Goal: Transaction & Acquisition: Purchase product/service

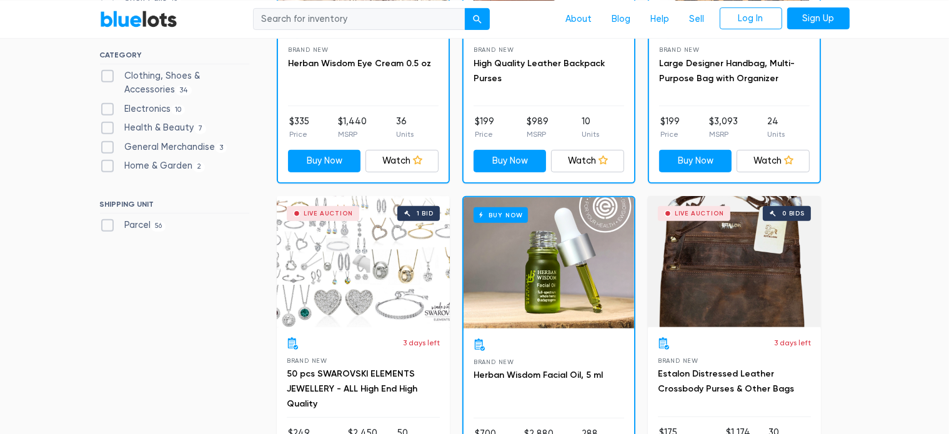
scroll to position [455, 0]
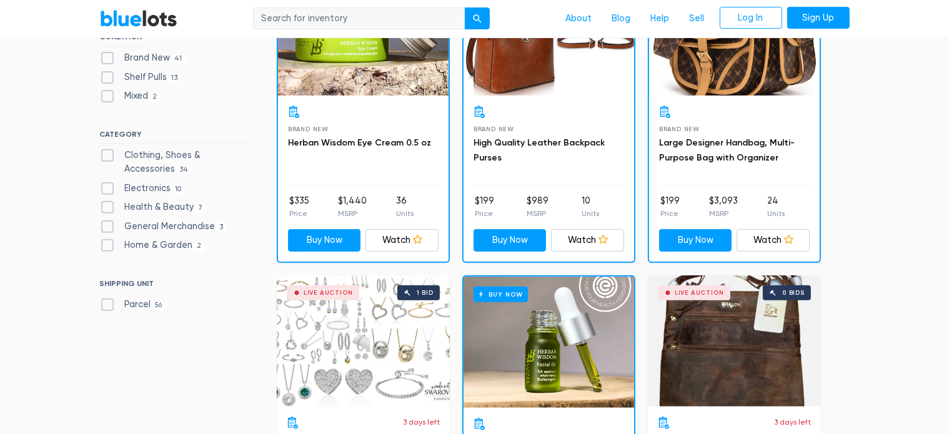
click at [109, 304] on label "Parcel 56" at bounding box center [133, 305] width 66 height 14
click at [108, 304] on input "Parcel 56" at bounding box center [104, 302] width 8 height 8
checkbox input "true"
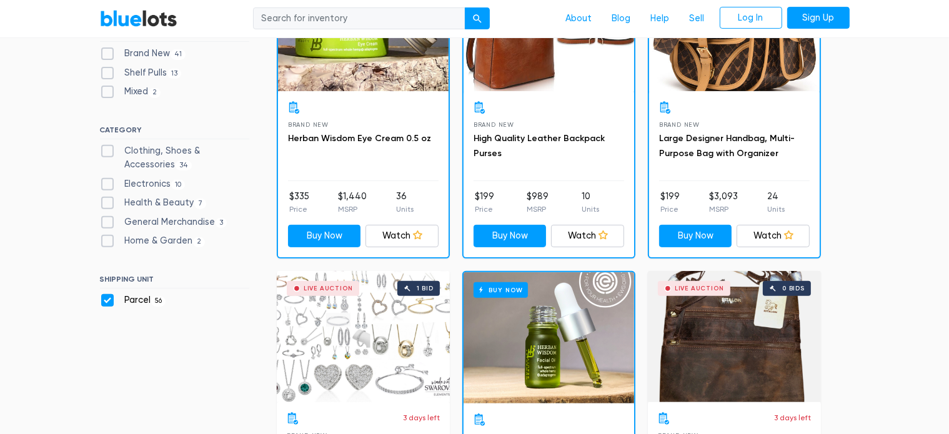
scroll to position [402, 0]
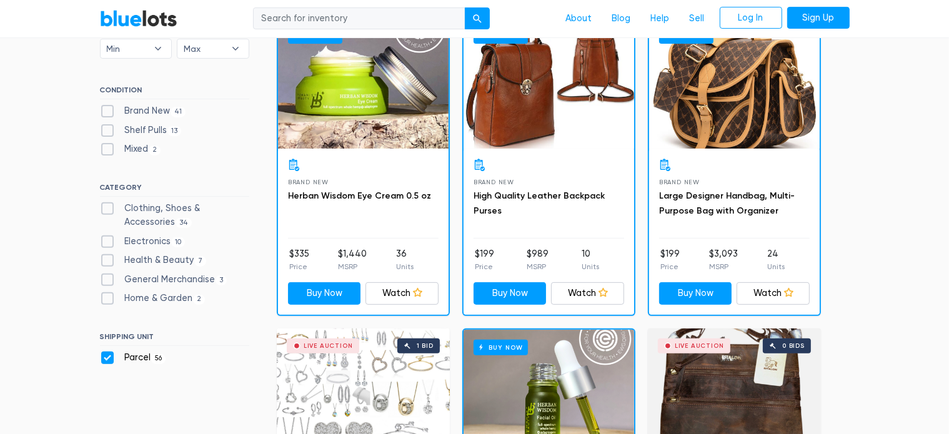
click at [102, 357] on label "Parcel 56" at bounding box center [133, 358] width 66 height 14
click at [102, 357] on input "Parcel 56" at bounding box center [104, 355] width 8 height 8
checkbox input "false"
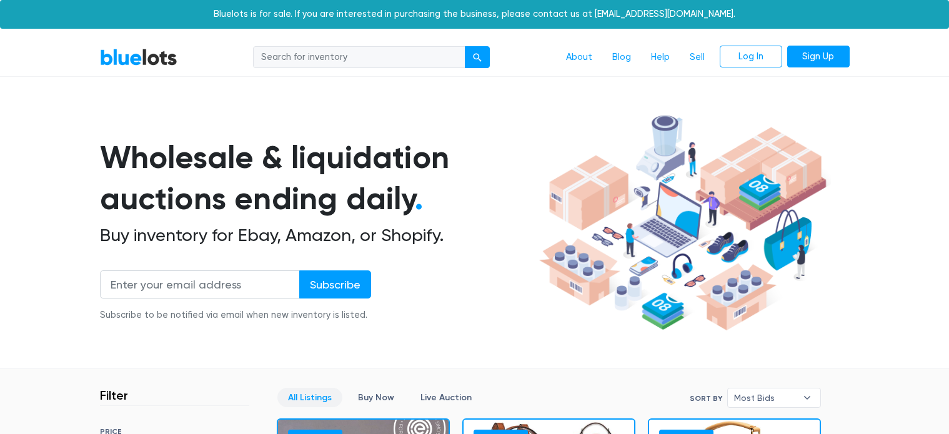
scroll to position [335, 0]
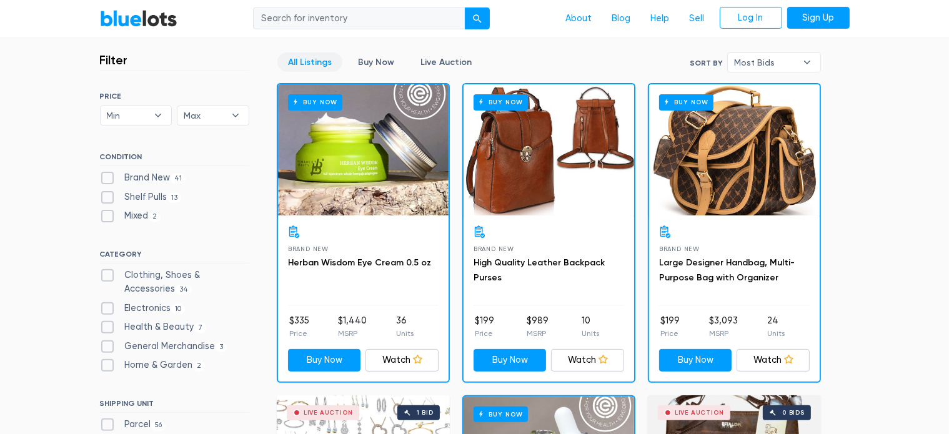
click at [145, 344] on label "General Merchandise 3" at bounding box center [163, 347] width 127 height 14
click at [108, 344] on Merchandise"] "General Merchandise 3" at bounding box center [104, 344] width 8 height 8
checkbox Merchandise"] "true"
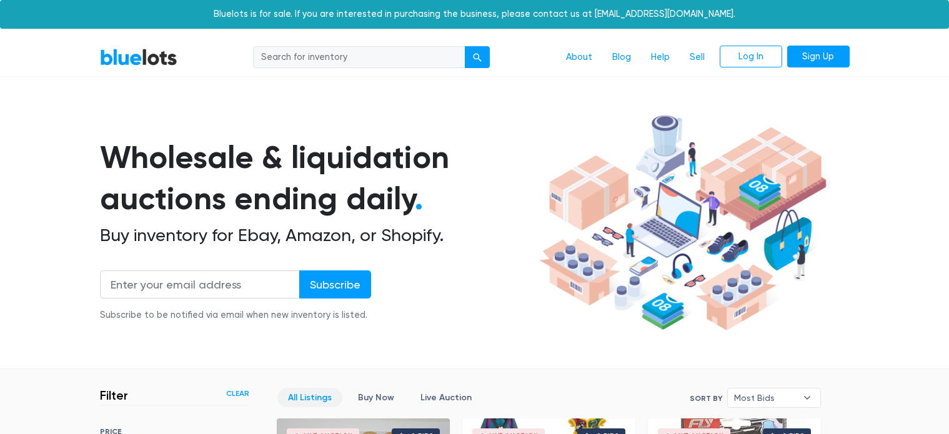
scroll to position [335, 0]
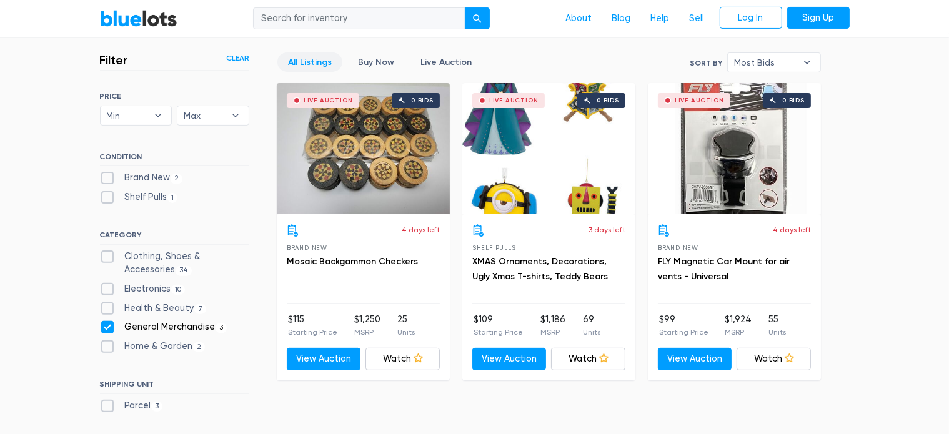
click at [107, 327] on label "General Merchandise 3" at bounding box center [163, 327] width 127 height 14
click at [107, 327] on Merchandise"] "General Merchandise 3" at bounding box center [104, 324] width 8 height 8
checkbox Merchandise"] "false"
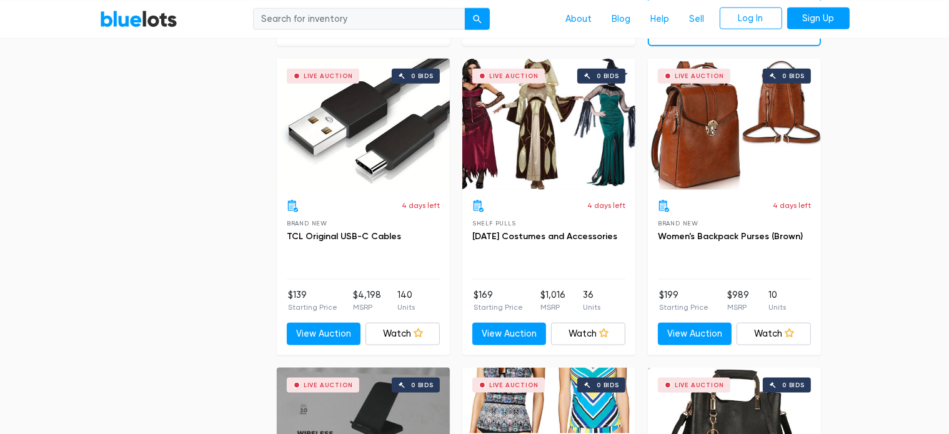
scroll to position [539, 0]
